Goal: Task Accomplishment & Management: Complete application form

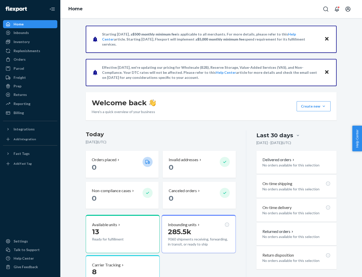
click at [324, 106] on button "Create new Create new inbound Create new order Create new product" at bounding box center [314, 106] width 34 height 10
click at [30, 33] on div "Inbounds" at bounding box center [30, 32] width 53 height 7
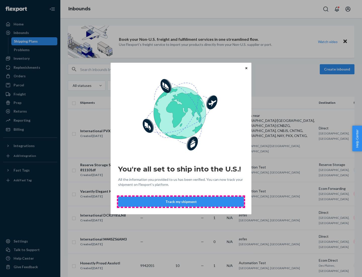
click at [181, 201] on button "Track my shipment" at bounding box center [181, 201] width 126 height 10
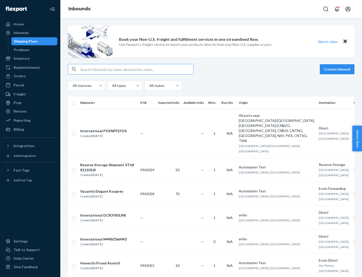
click at [338, 69] on button "Create inbound" at bounding box center [337, 69] width 35 height 10
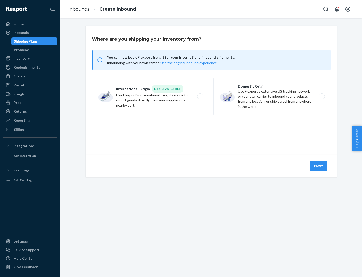
click at [151, 96] on label "International Origin DTC Available Use Flexport's international freight service…" at bounding box center [151, 96] width 118 height 38
click at [200, 96] on input "International Origin DTC Available Use Flexport's international freight service…" at bounding box center [201, 96] width 3 height 3
radio input "true"
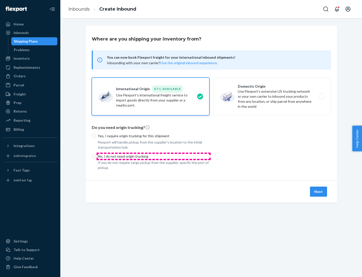
click at [154, 156] on p "No, I do not need origin trucking" at bounding box center [154, 156] width 112 height 5
click at [96, 156] on input "No, I do not need origin trucking" at bounding box center [94, 156] width 4 height 4
radio input "true"
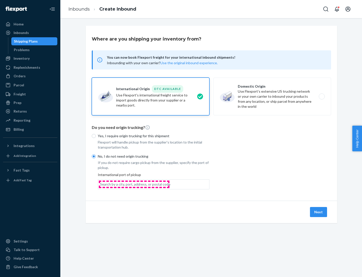
click at [134, 184] on div "Search by a city, port, address, or postal code" at bounding box center [135, 184] width 70 height 5
click at [101, 184] on input "Search by a city, port, address, or postal code" at bounding box center [100, 184] width 1 height 5
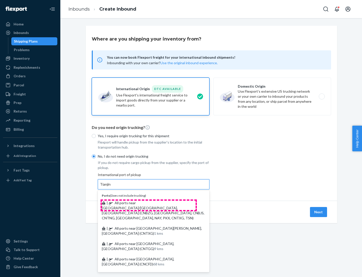
click at [149, 202] on span "| All ports near [GEOGRAPHIC_DATA]/[GEOGRAPHIC_DATA], [GEOGRAPHIC_DATA] (CNBZG,…" at bounding box center [153, 209] width 103 height 19
click at [111, 187] on input "Tianjin" at bounding box center [105, 184] width 11 height 5
type input "All ports near [GEOGRAPHIC_DATA]/[GEOGRAPHIC_DATA], [GEOGRAPHIC_DATA] (CNBZG, […"
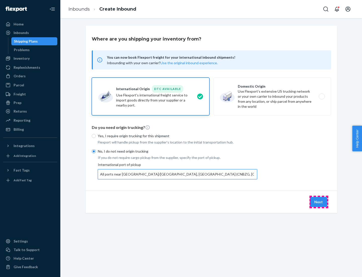
click at [319, 201] on button "Next" at bounding box center [318, 202] width 17 height 10
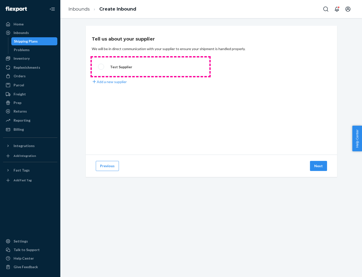
click at [151, 67] on label "Test Supplier" at bounding box center [151, 66] width 118 height 19
click at [101, 67] on input "Test Supplier" at bounding box center [99, 66] width 3 height 3
radio input "true"
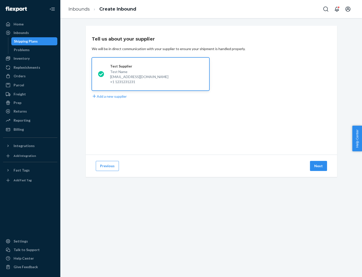
click at [319, 166] on button "Next" at bounding box center [318, 166] width 17 height 10
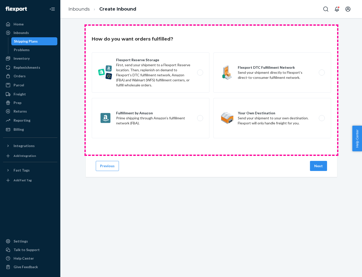
click at [211, 90] on div "Flexport Reserve Storage First, send your shipment to a Flexport Reserve locati…" at bounding box center [211, 95] width 239 height 87
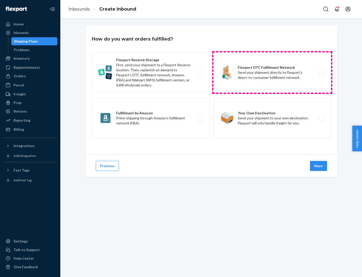
click at [272, 72] on label "Flexport DTC Fulfillment Network Send your shipment directly to Flexport’s dire…" at bounding box center [272, 72] width 118 height 40
click at [322, 72] on input "Flexport DTC Fulfillment Network Send your shipment directly to Flexport’s dire…" at bounding box center [323, 72] width 3 height 3
radio input "true"
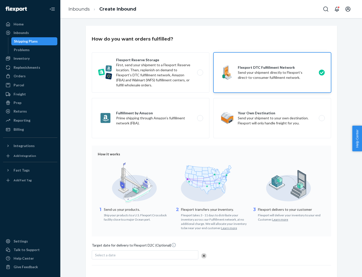
scroll to position [37, 0]
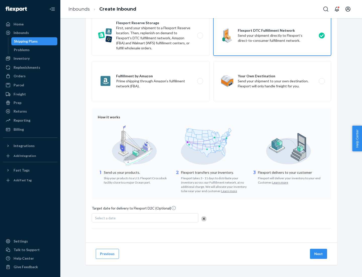
click at [319, 253] on button "Next" at bounding box center [318, 253] width 17 height 10
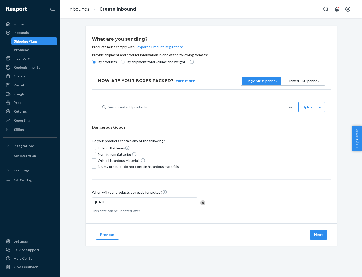
click at [107, 62] on p "By products" at bounding box center [107, 61] width 19 height 5
click at [96, 62] on input "By products" at bounding box center [94, 62] width 4 height 4
click at [126, 107] on div "Search and add products" at bounding box center [127, 106] width 39 height 5
click at [108, 107] on input "Search and add products" at bounding box center [108, 106] width 1 height 5
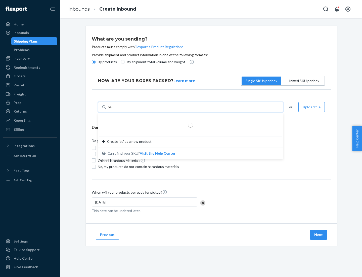
type input "basic"
click at [189, 119] on div "Basic Test Product 1" at bounding box center [188, 118] width 173 height 5
click at [116, 109] on input "basic" at bounding box center [112, 106] width 8 height 5
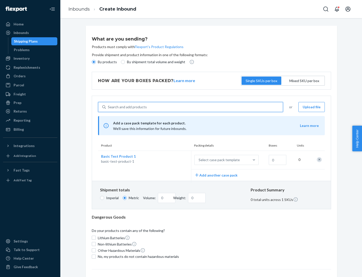
scroll to position [12, 0]
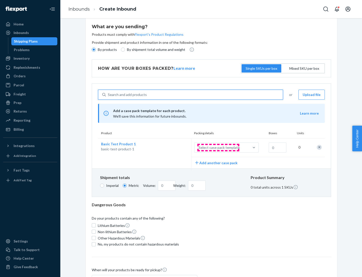
click at [218, 147] on div "Select case pack template" at bounding box center [219, 147] width 41 height 5
click at [174, 147] on input "Select case pack template" at bounding box center [174, 147] width 0 height 0
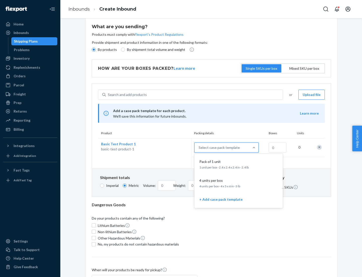
scroll to position [29, 0]
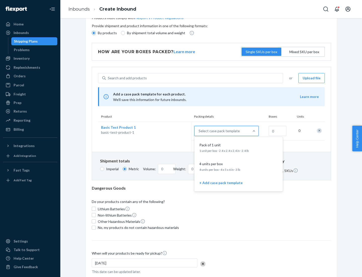
click at [239, 147] on div "Pack of 1 unit" at bounding box center [237, 144] width 80 height 5
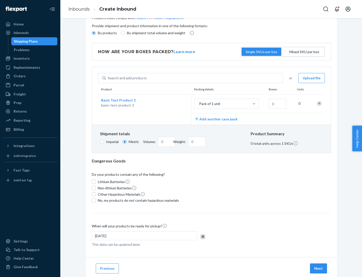
scroll to position [0, 0]
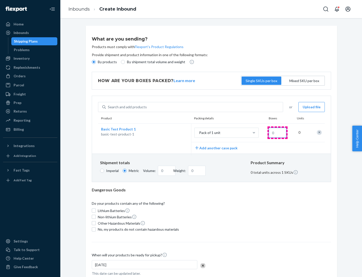
type input "1.09"
type input "10"
type input "10.89"
type input "100"
type input "0.02"
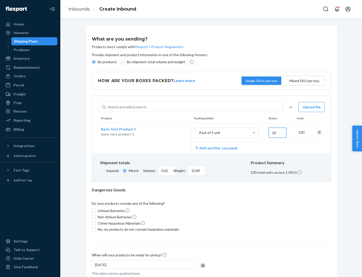
type input "108.86"
type input "1000"
type input "0.23"
type input "1088.62"
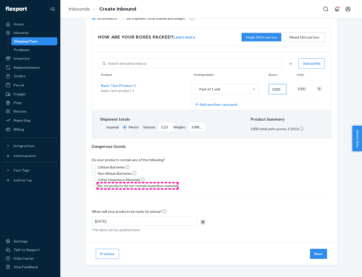
type input "1000"
click at [138, 185] on span "No, my products do not contain hazardous materials" at bounding box center [138, 185] width 81 height 5
click at [96, 185] on input "No, my products do not contain hazardous materials" at bounding box center [94, 186] width 4 height 4
checkbox input "true"
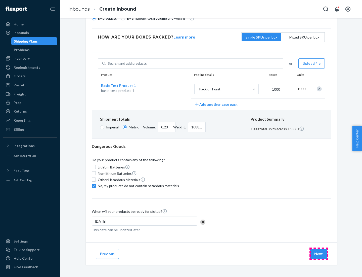
click at [319, 253] on button "Next" at bounding box center [318, 253] width 17 height 10
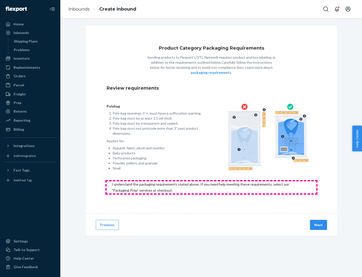
click at [211, 187] on input "checkbox" at bounding box center [212, 187] width 210 height 12
checkbox input "true"
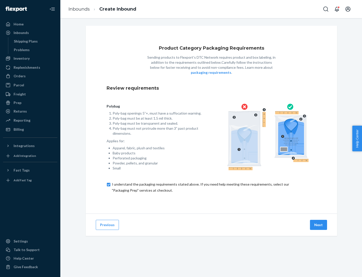
click at [319, 224] on button "Next" at bounding box center [318, 225] width 17 height 10
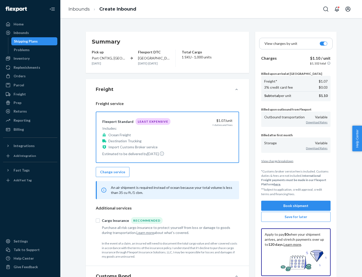
scroll to position [58, 0]
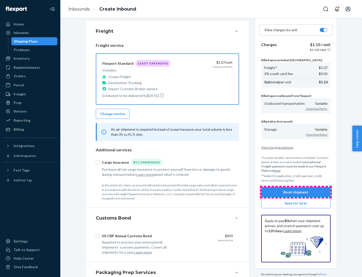
click at [296, 192] on button "Book shipment" at bounding box center [295, 192] width 69 height 10
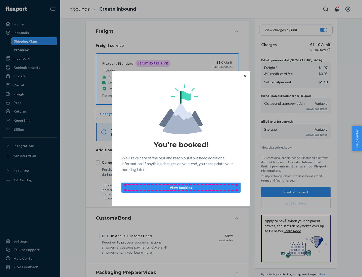
click at [181, 187] on p "View booking" at bounding box center [181, 187] width 111 height 5
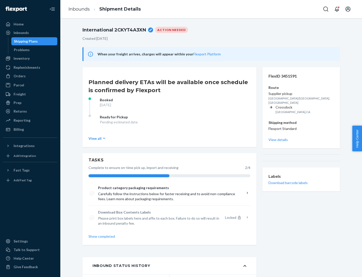
scroll to position [40, 0]
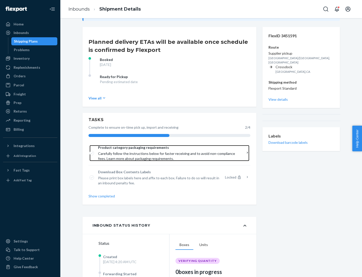
click at [168, 147] on span "Product category packaging requirements" at bounding box center [167, 147] width 139 height 5
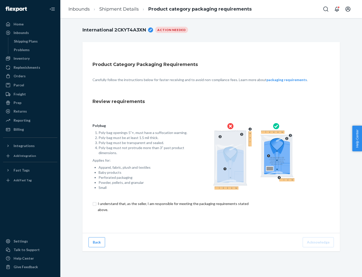
click at [173, 206] on input "checkbox" at bounding box center [176, 206] width 167 height 12
checkbox input "true"
click at [319, 242] on button "Acknowledge" at bounding box center [318, 242] width 31 height 10
